Goal: Task Accomplishment & Management: Manage account settings

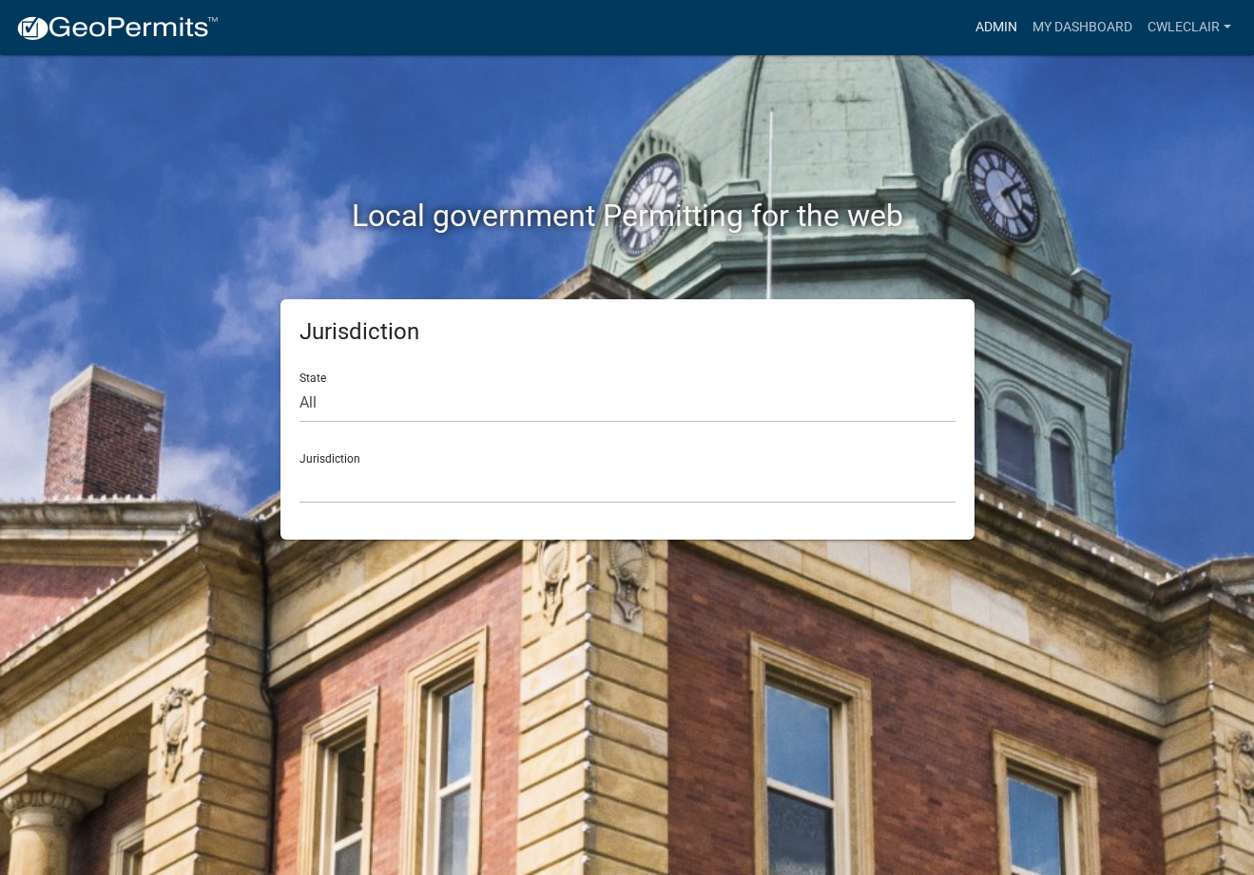
click at [1003, 28] on link "Admin" at bounding box center [996, 28] width 57 height 36
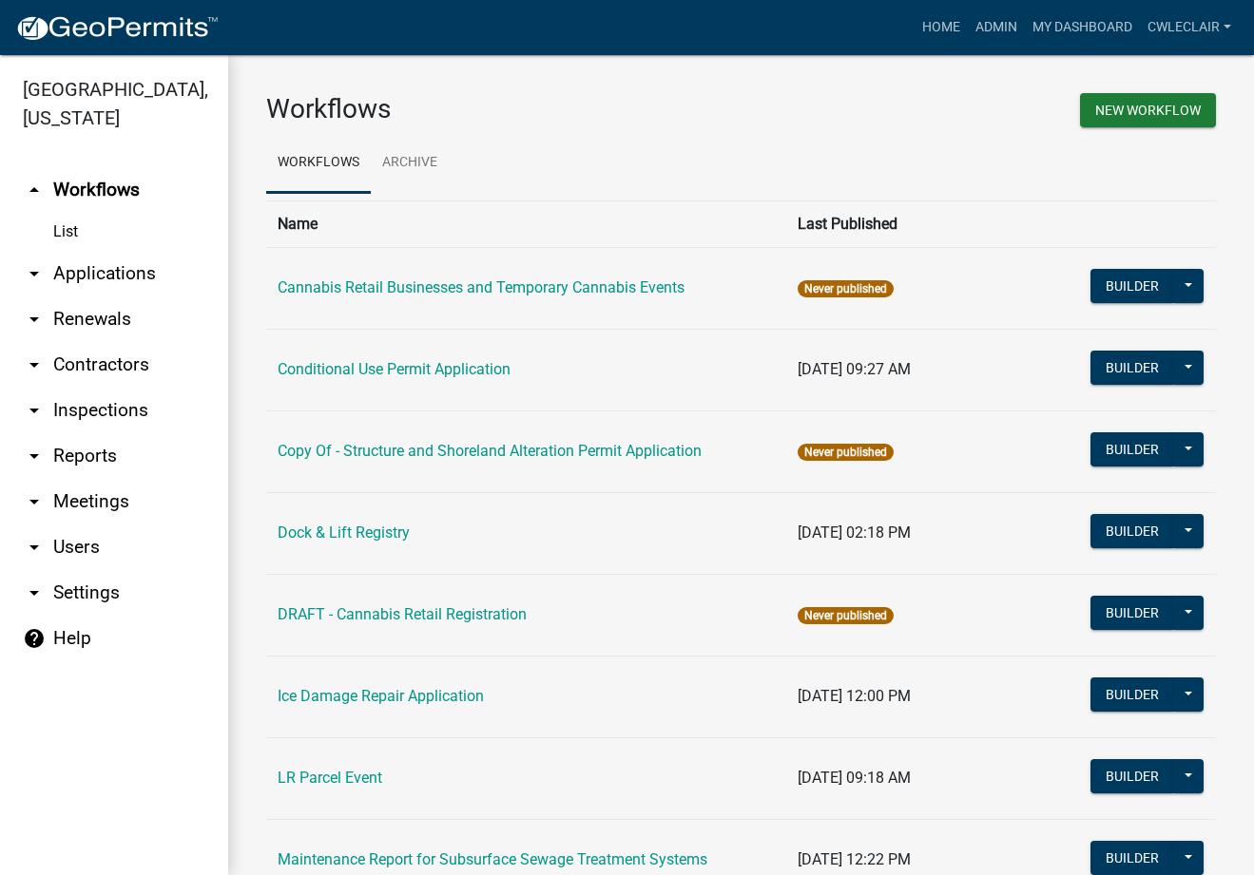
click at [105, 277] on link "arrow_drop_down Applications" at bounding box center [114, 274] width 228 height 46
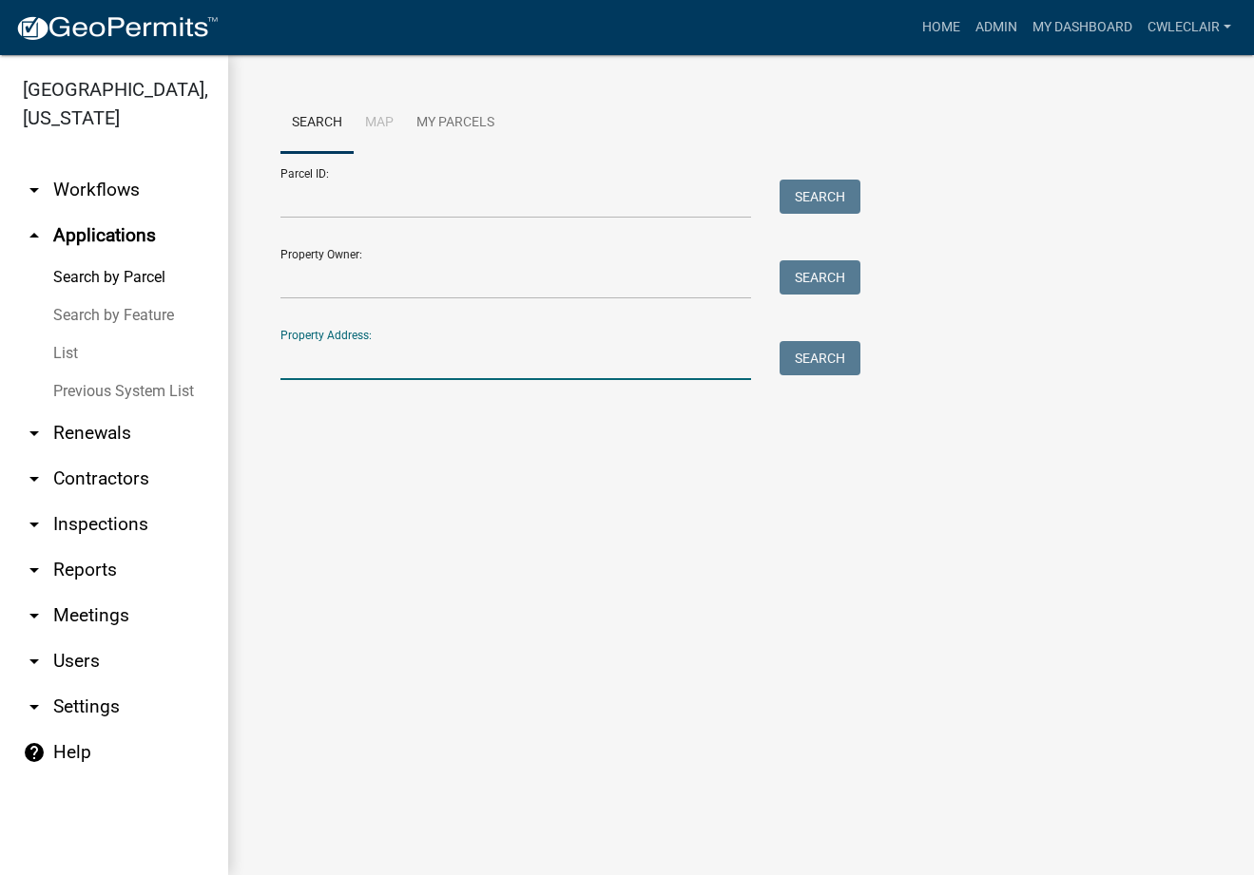
click at [331, 357] on input "Property Address:" at bounding box center [515, 360] width 470 height 39
type input "30445"
click at [829, 354] on button "Search" at bounding box center [819, 358] width 81 height 34
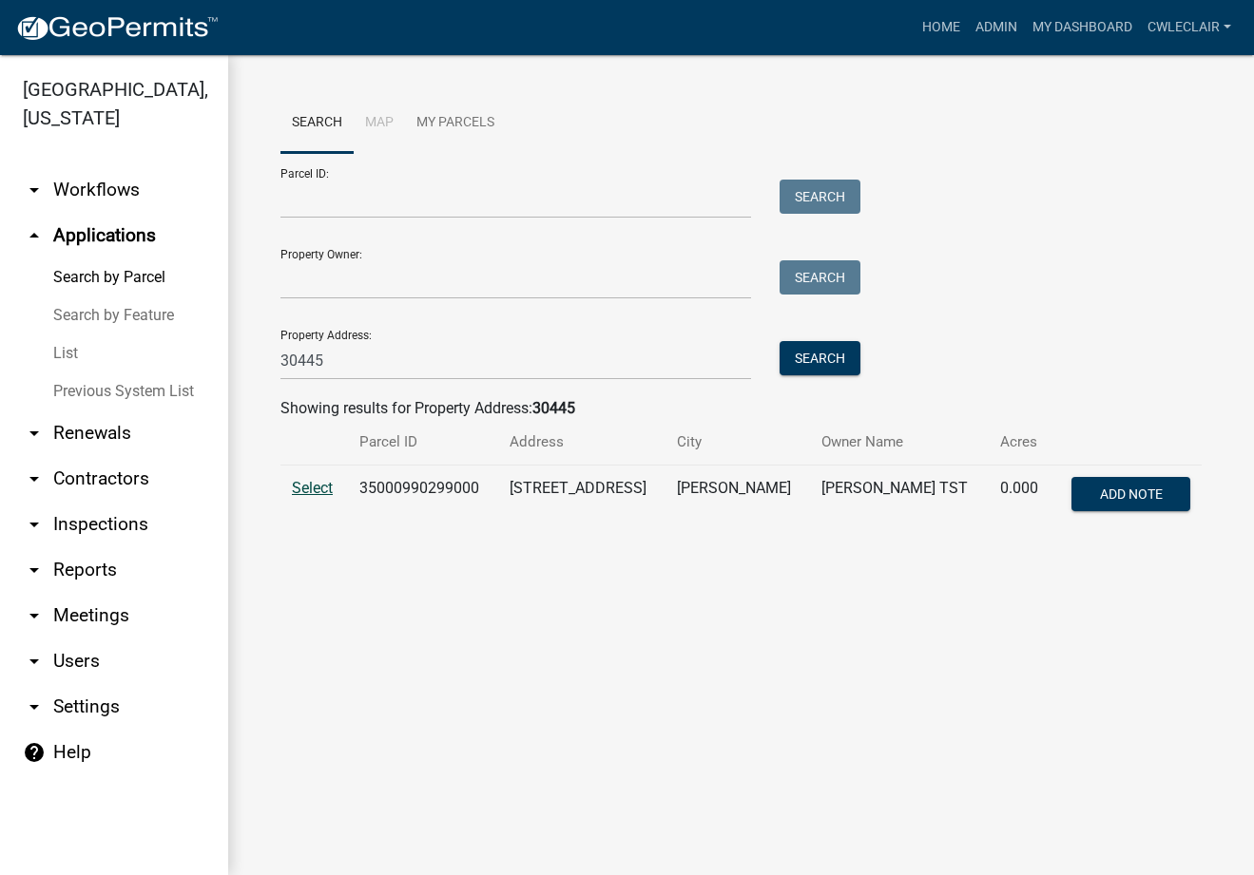
click at [311, 487] on span "Select" at bounding box center [312, 488] width 41 height 18
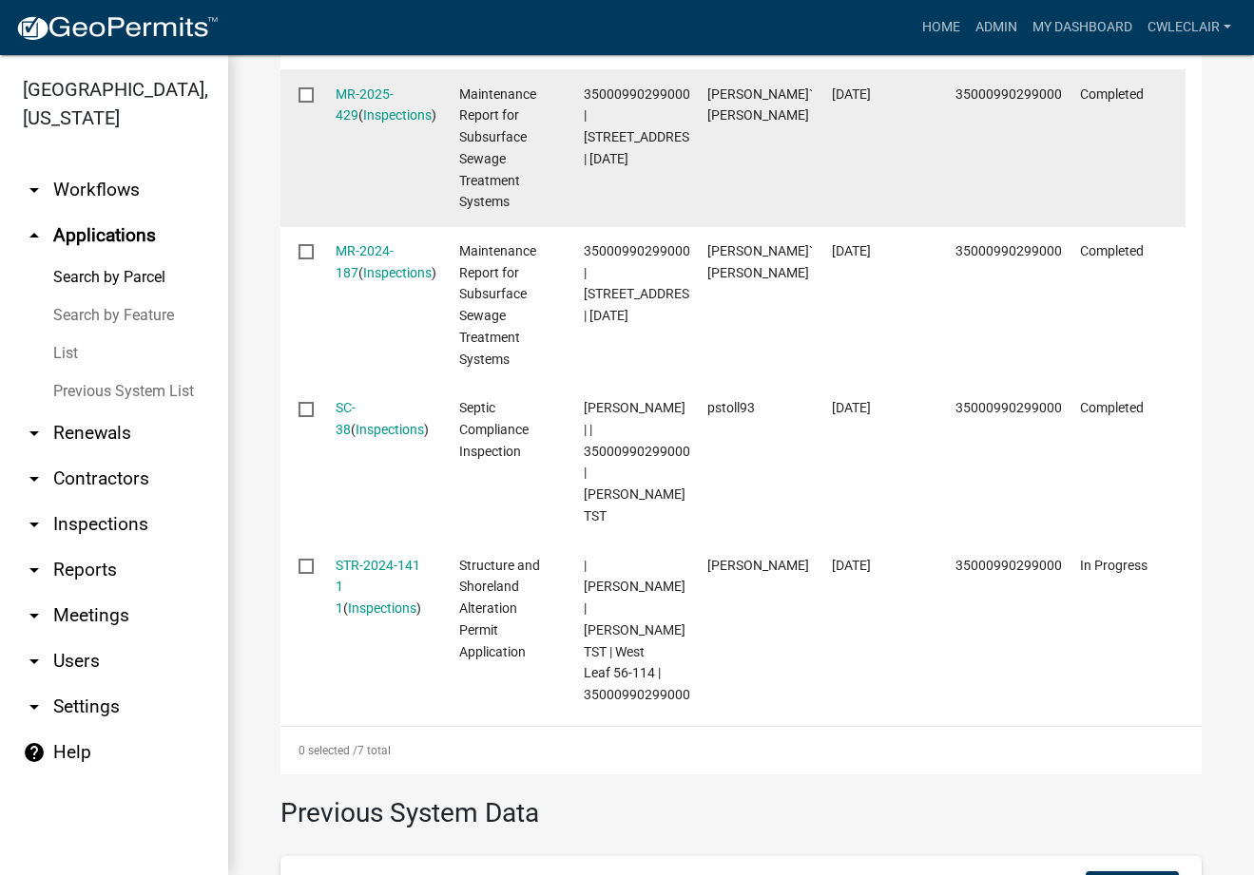
scroll to position [1300, 0]
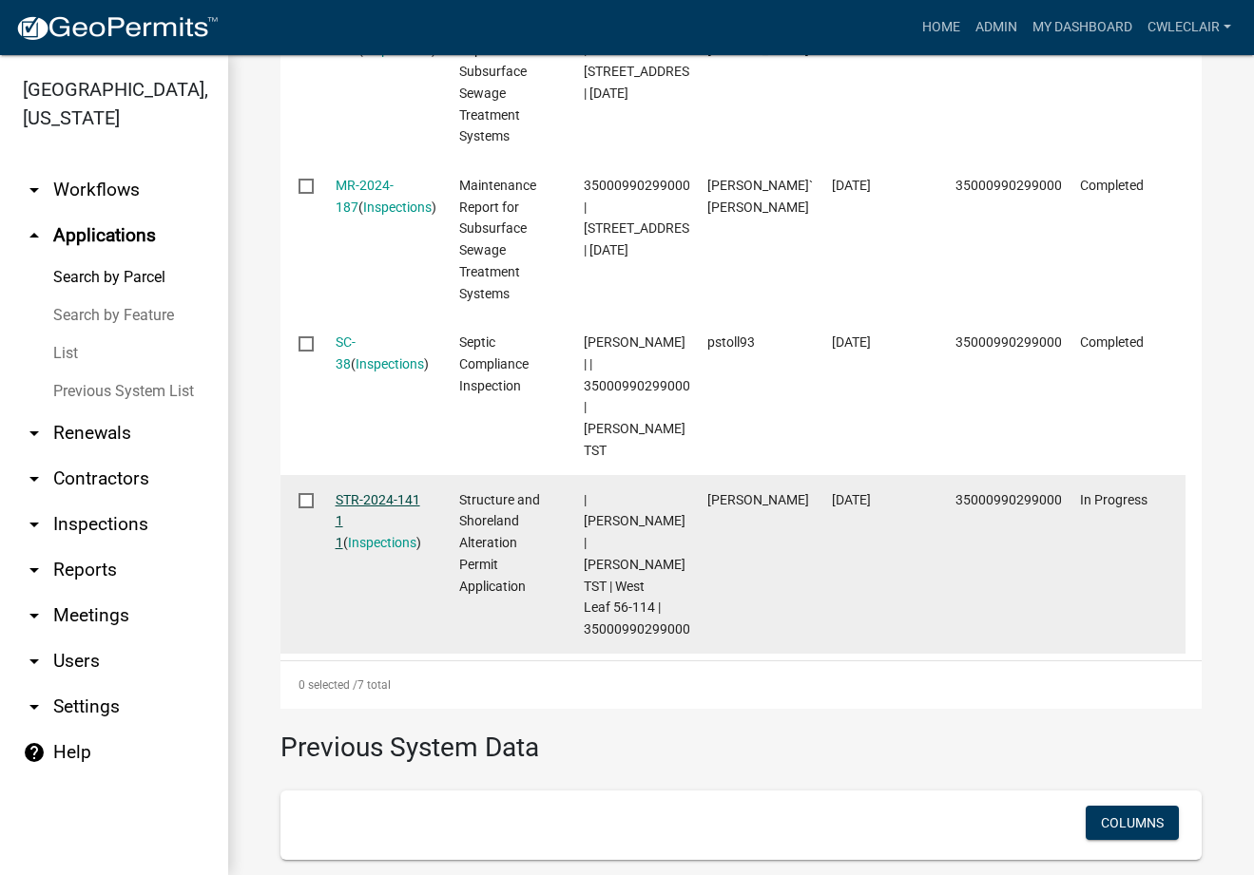
click at [388, 492] on link "STR-2024-141 1 1" at bounding box center [378, 521] width 85 height 59
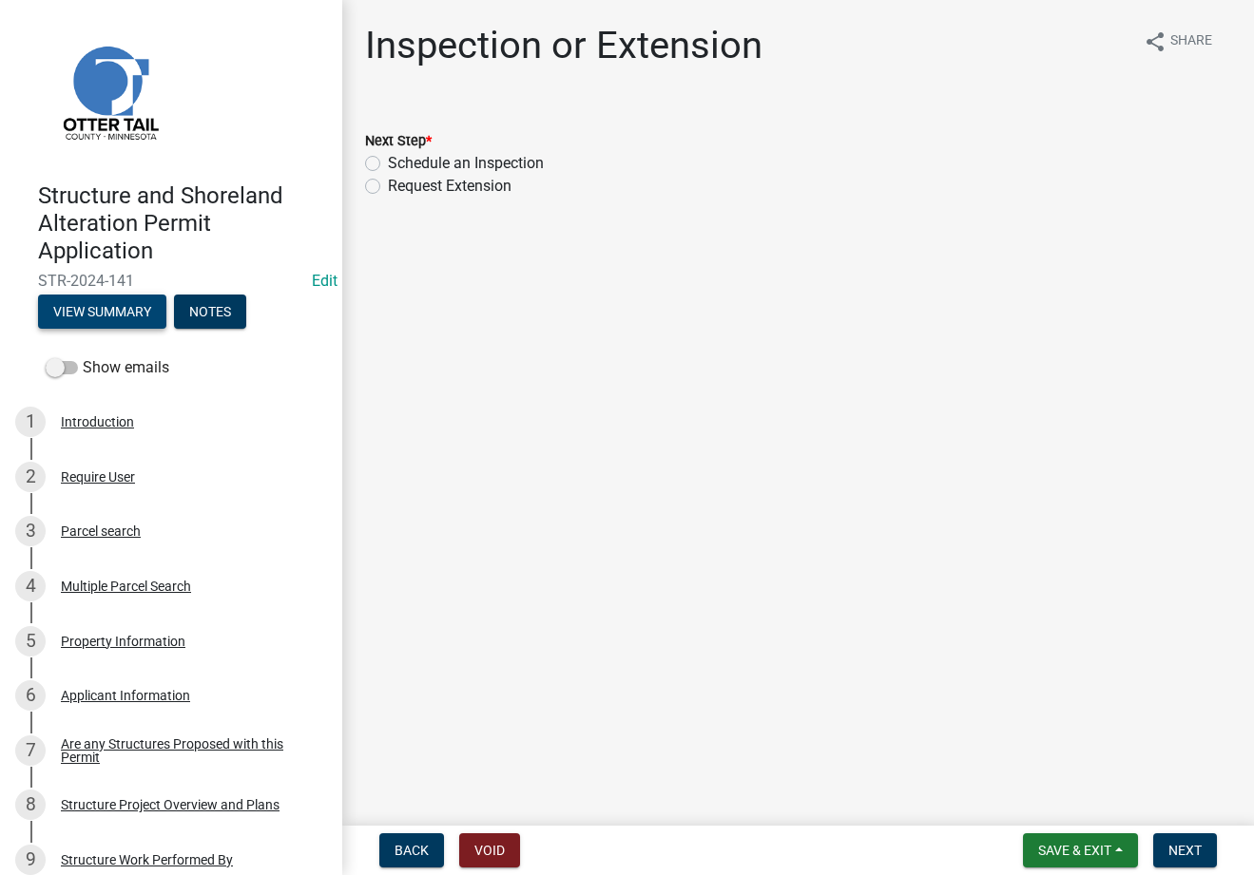
click at [140, 313] on button "View Summary" at bounding box center [102, 312] width 128 height 34
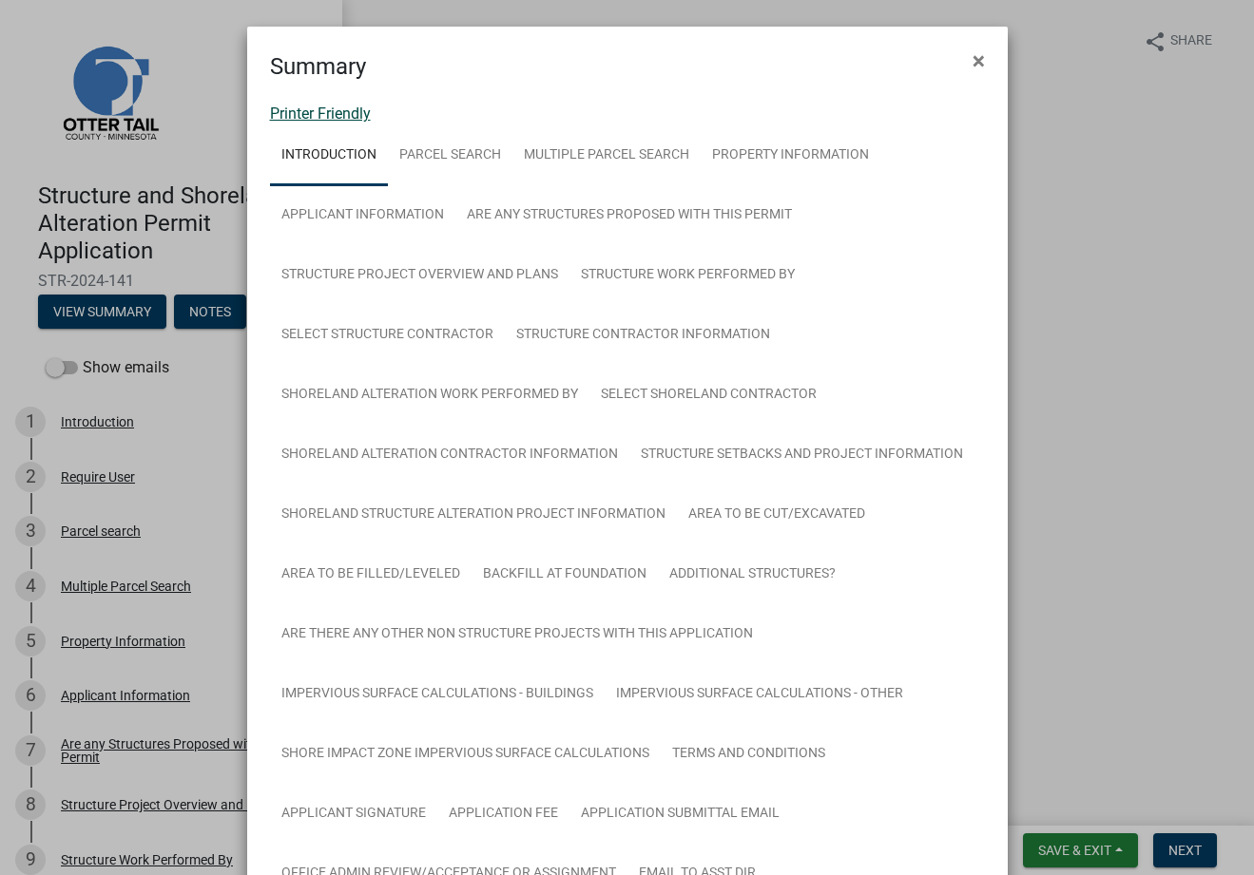
click at [308, 123] on link "Printer Friendly" at bounding box center [320, 114] width 101 height 18
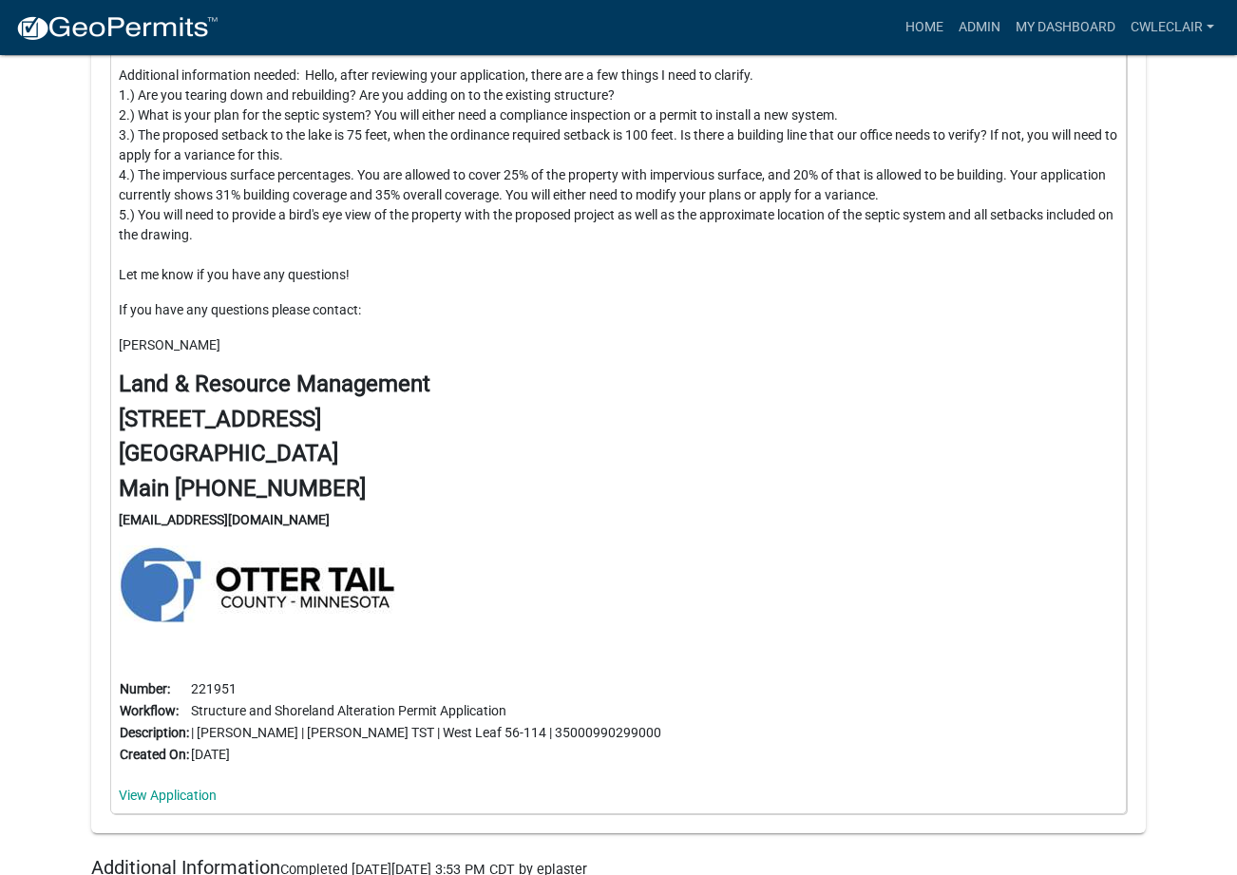
scroll to position [24915, 0]
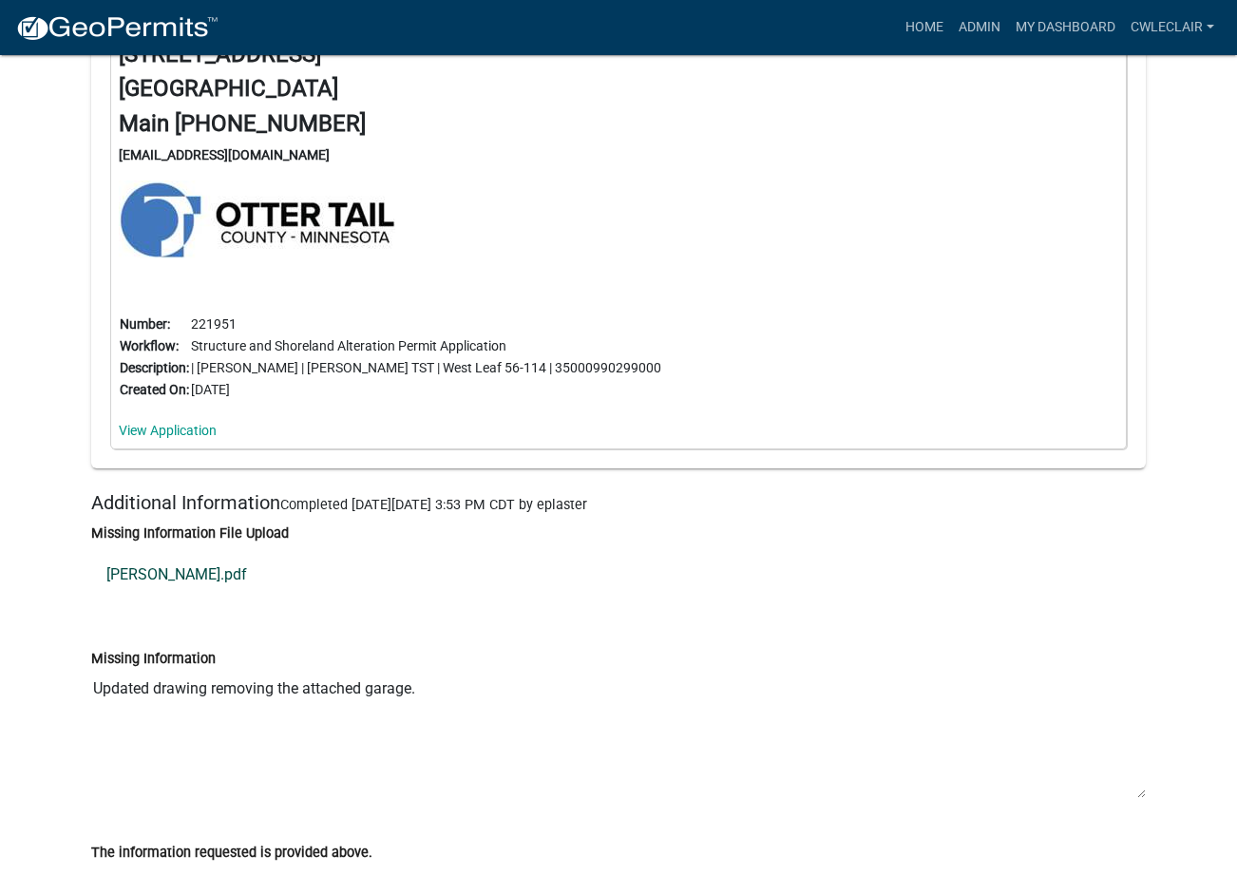
click at [136, 598] on link "[PERSON_NAME].pdf" at bounding box center [618, 575] width 1055 height 46
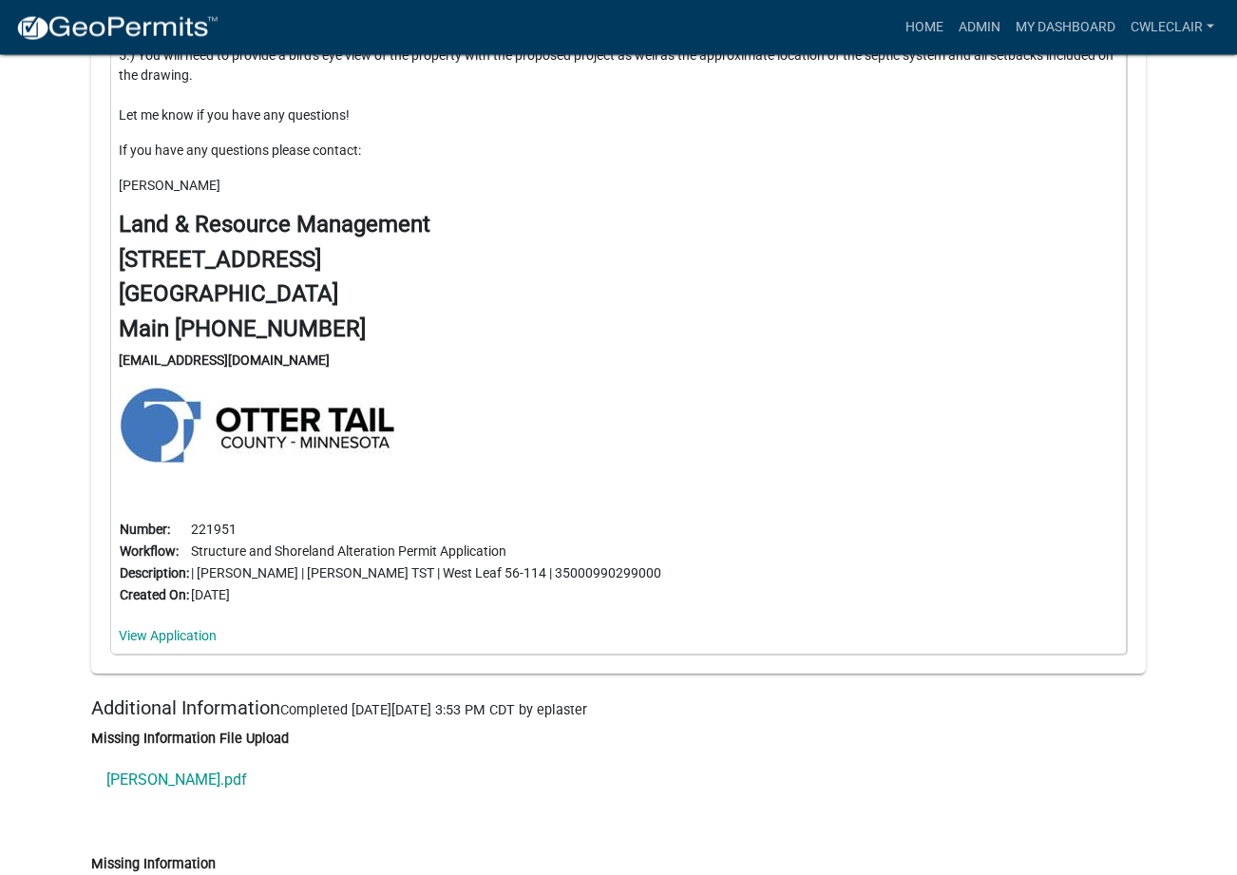
scroll to position [24042, 0]
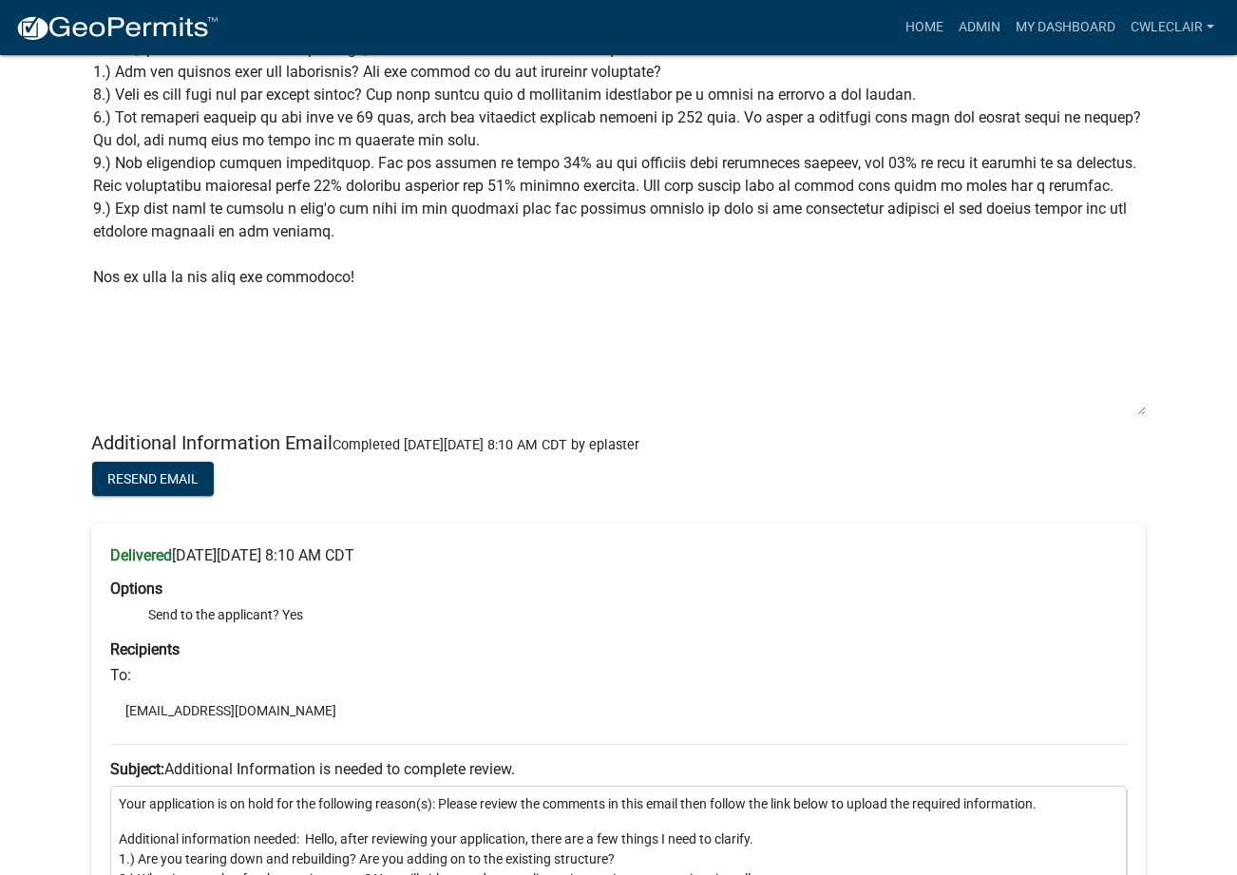
drag, startPoint x: 1141, startPoint y: 253, endPoint x: 1106, endPoint y: 509, distance: 259.0
click at [1106, 416] on textarea "Please indicate the additional information required" at bounding box center [618, 223] width 1055 height 386
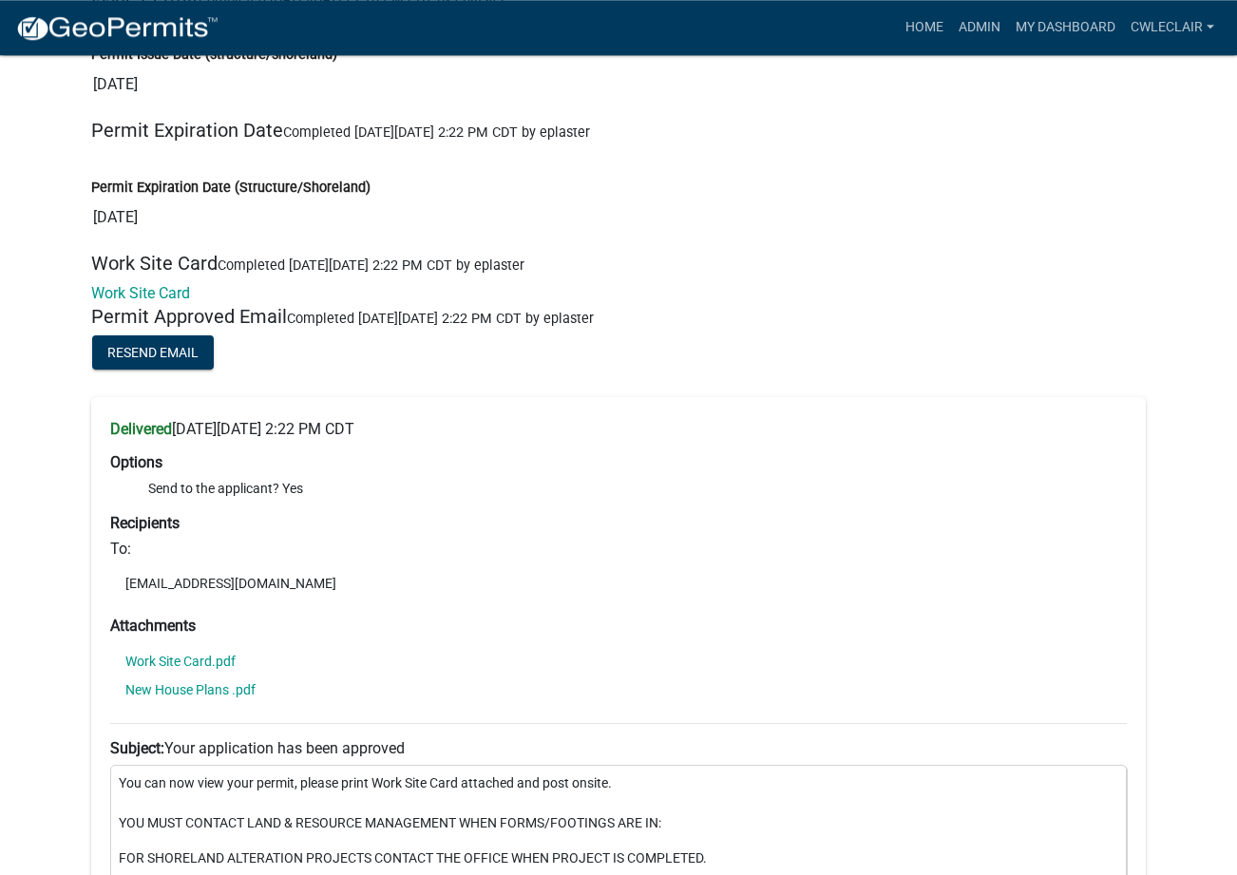
scroll to position [28986, 0]
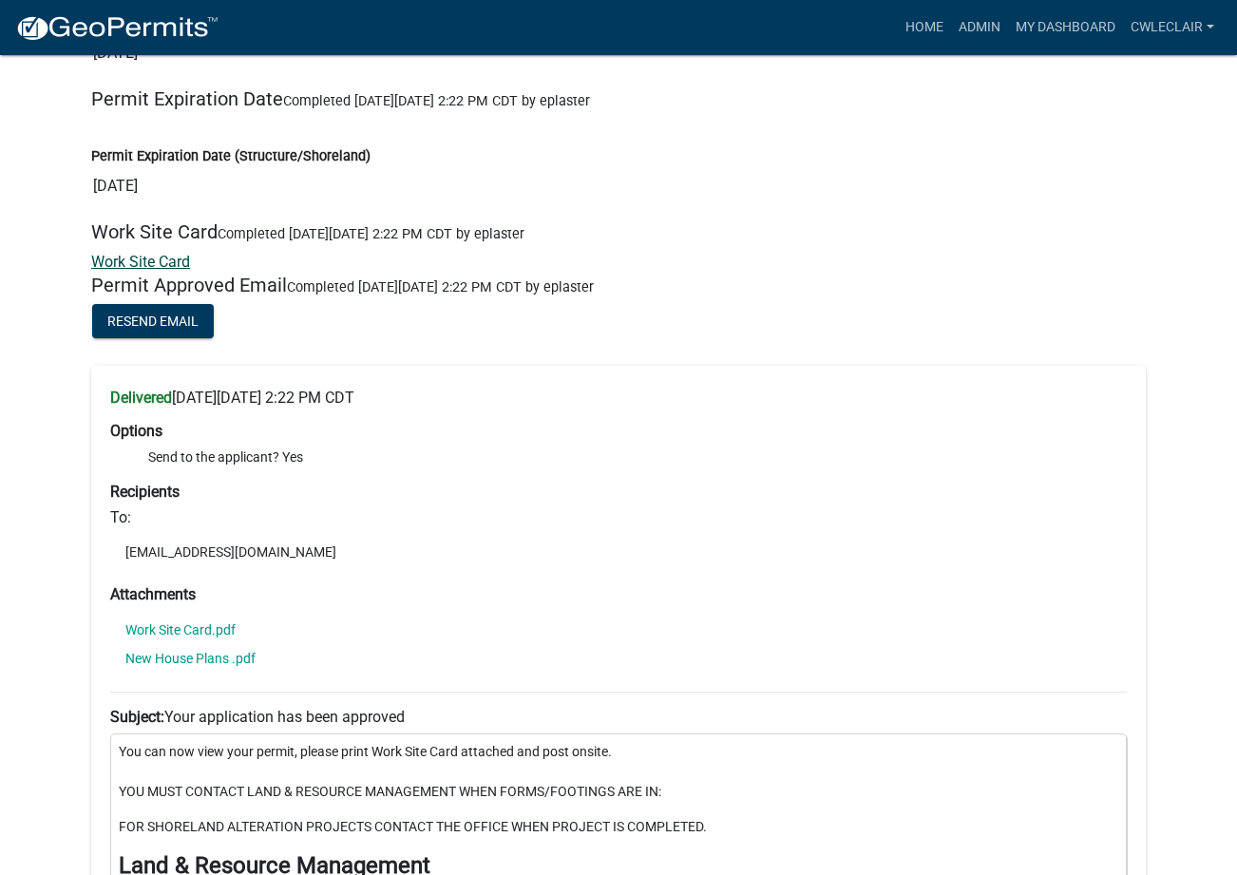
click at [161, 271] on link "Work Site Card" at bounding box center [140, 262] width 99 height 18
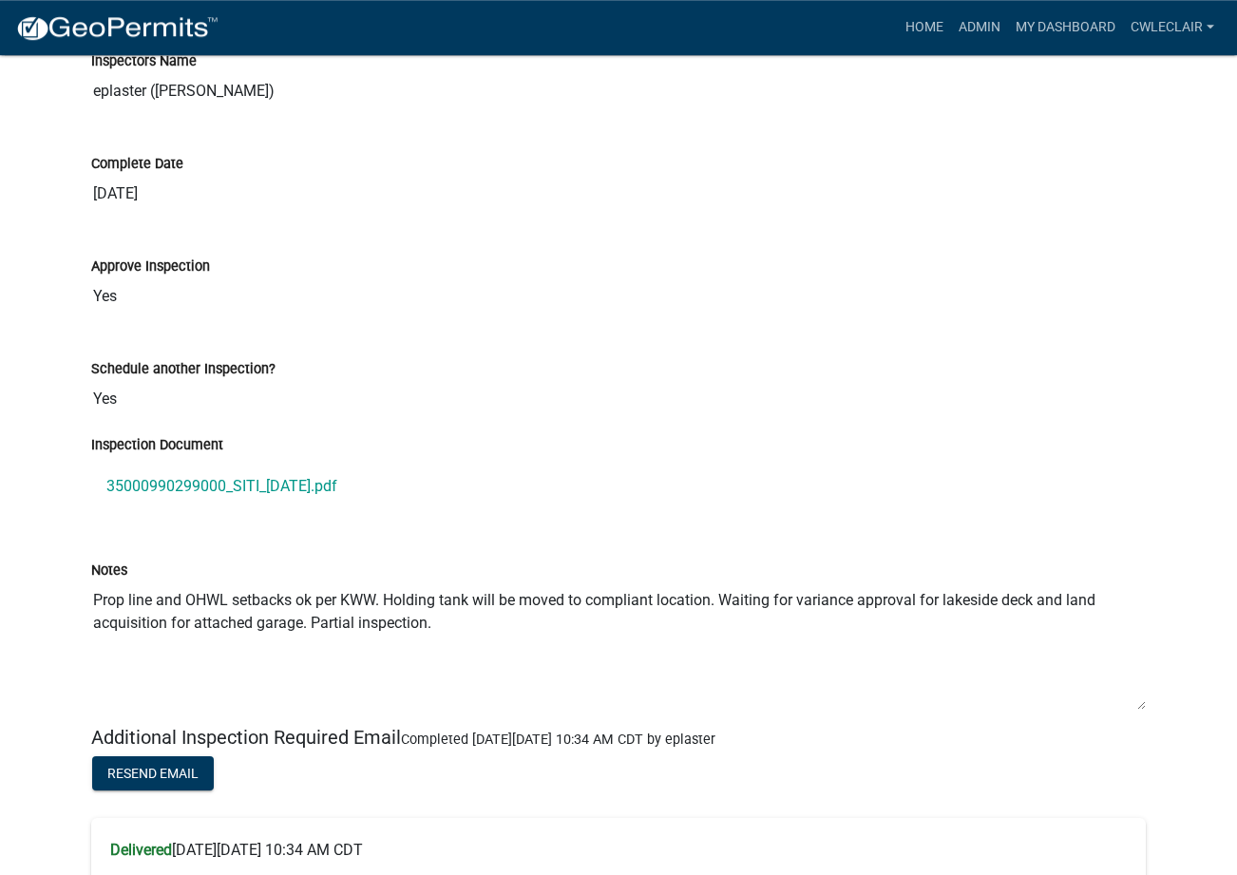
scroll to position [35288, 0]
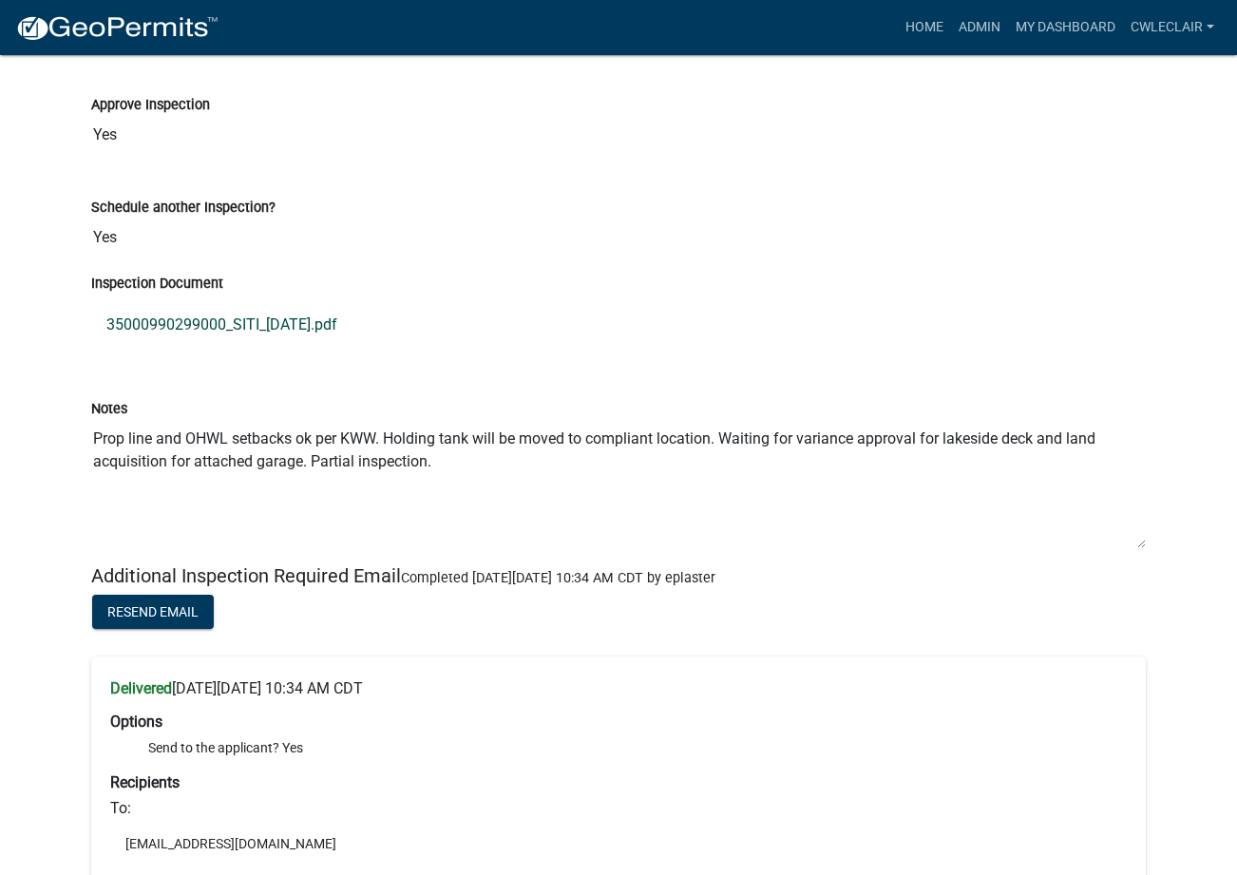
click at [269, 348] on link "35000990299000_SITI_[DATE].pdf" at bounding box center [618, 325] width 1055 height 46
